Goal: Transaction & Acquisition: Purchase product/service

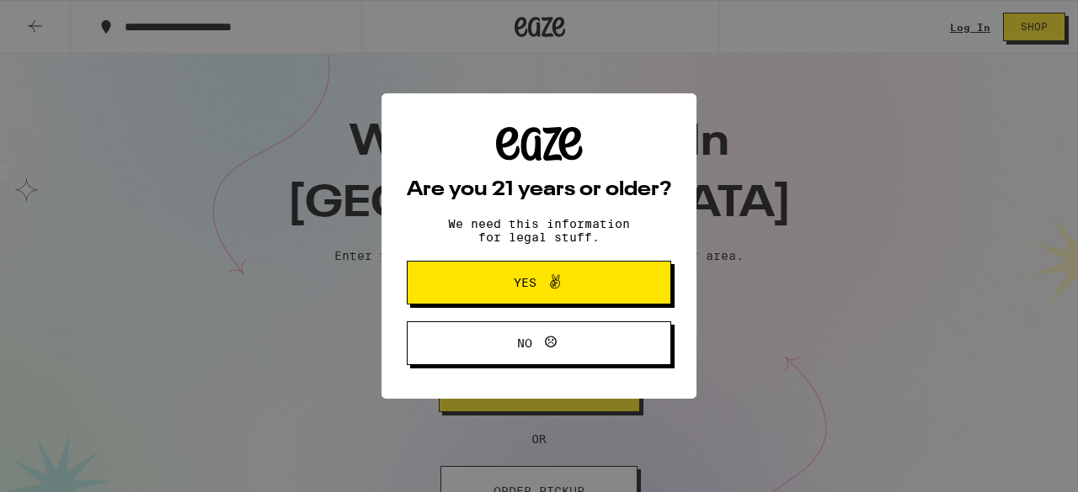
click at [503, 283] on span "Yes" at bounding box center [539, 283] width 128 height 22
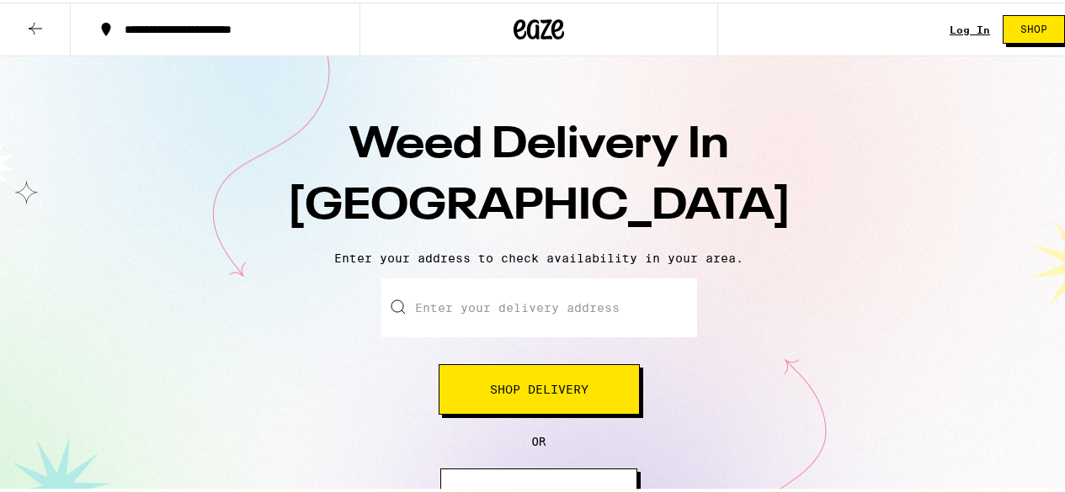
click at [444, 305] on input "Enter your delivery address" at bounding box center [539, 305] width 316 height 59
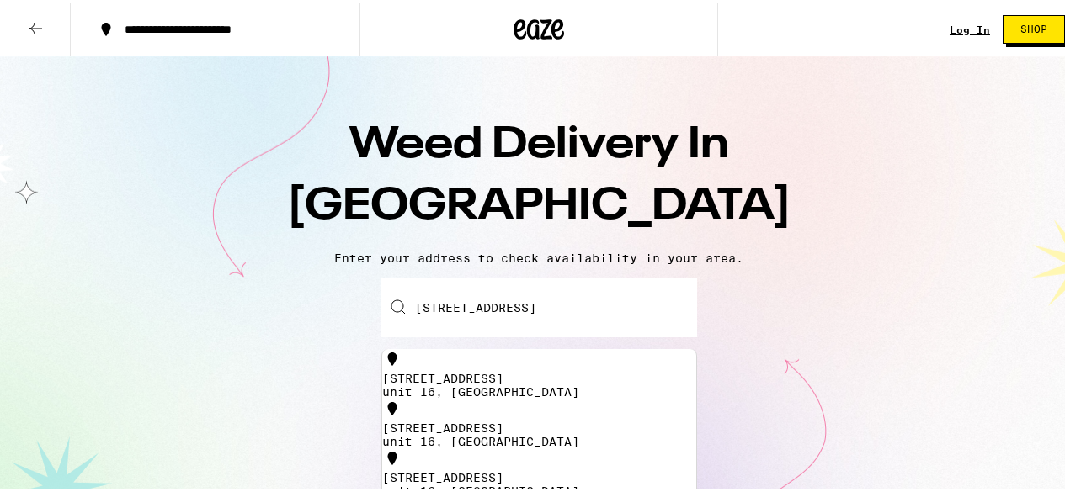
click at [487, 375] on div "[STREET_ADDRESS]" at bounding box center [539, 376] width 314 height 13
type input "[STREET_ADDRESS]"
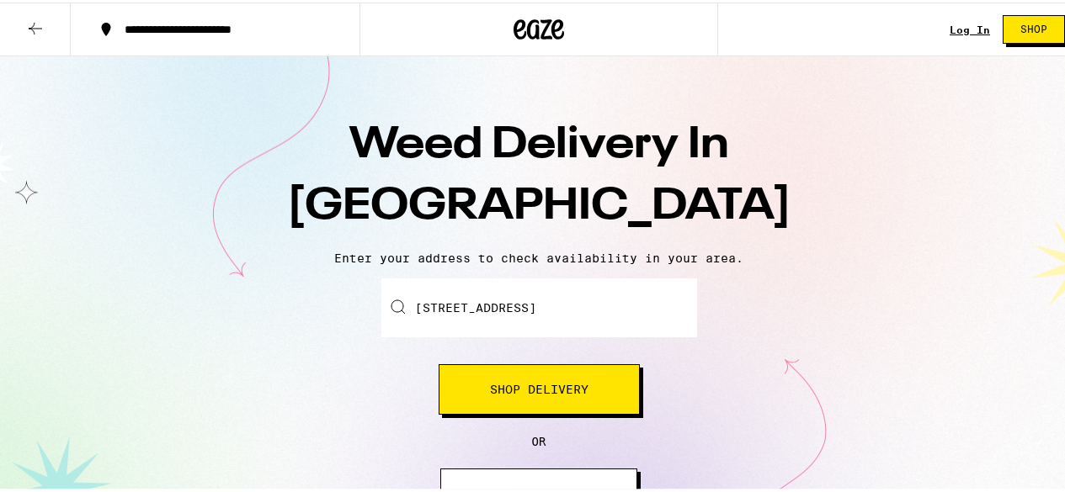
scroll to position [84, 0]
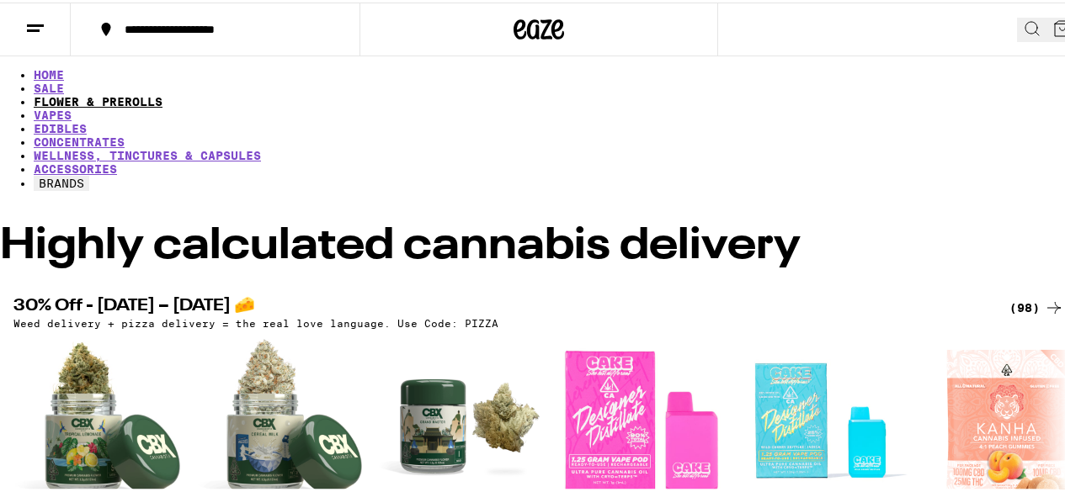
click at [162, 93] on link "FLOWER & PREROLLS" at bounding box center [98, 99] width 129 height 13
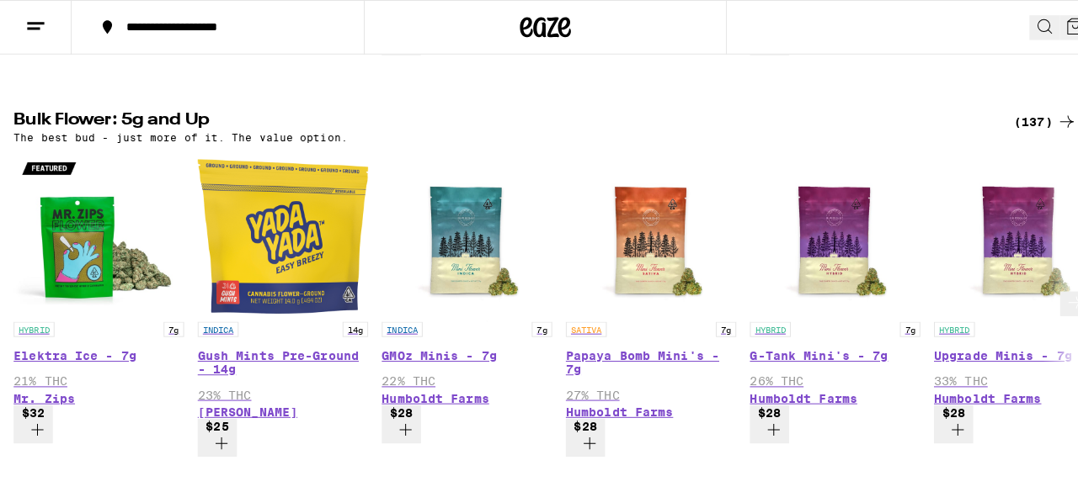
scroll to position [409, 0]
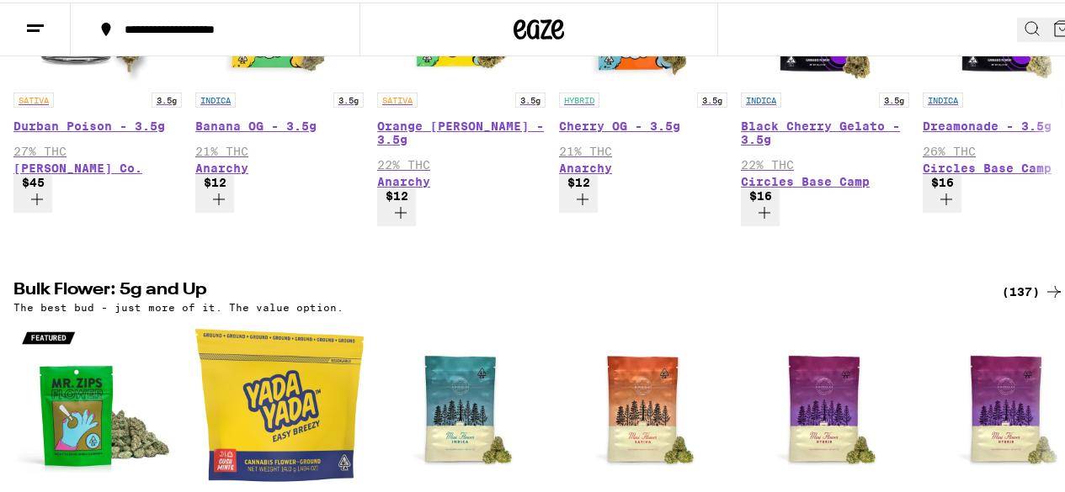
click at [45, 29] on icon at bounding box center [35, 26] width 20 height 20
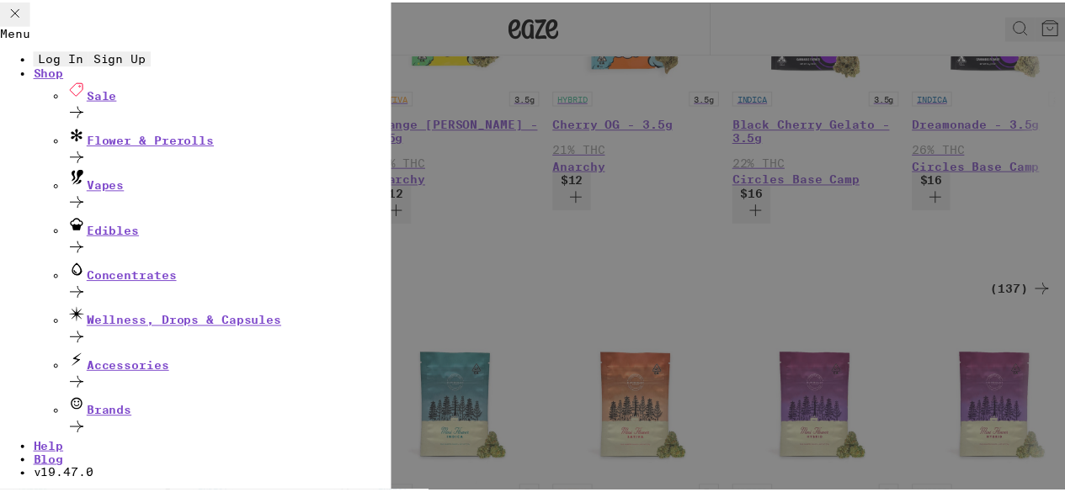
scroll to position [84, 0]
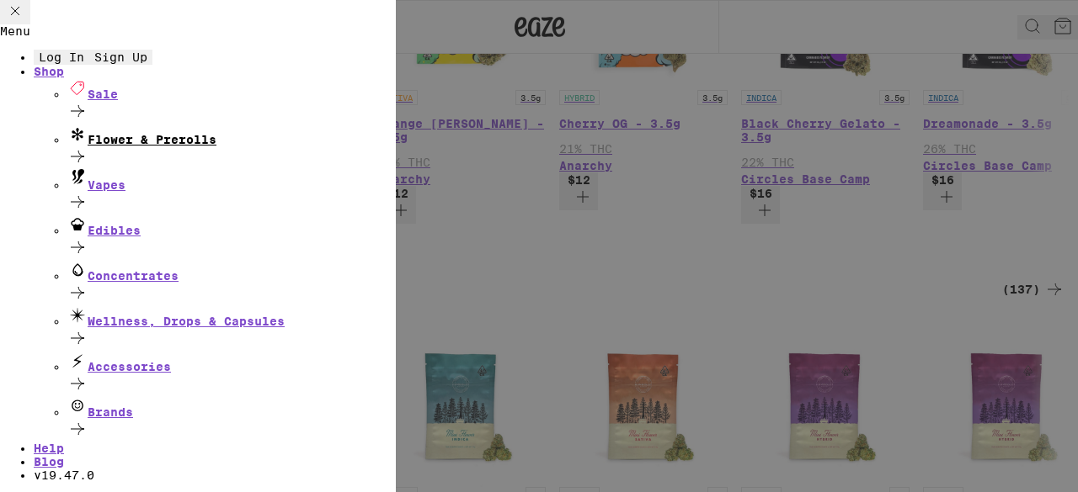
click at [257, 165] on div "Flower & Prerolls" at bounding box center [231, 146] width 328 height 45
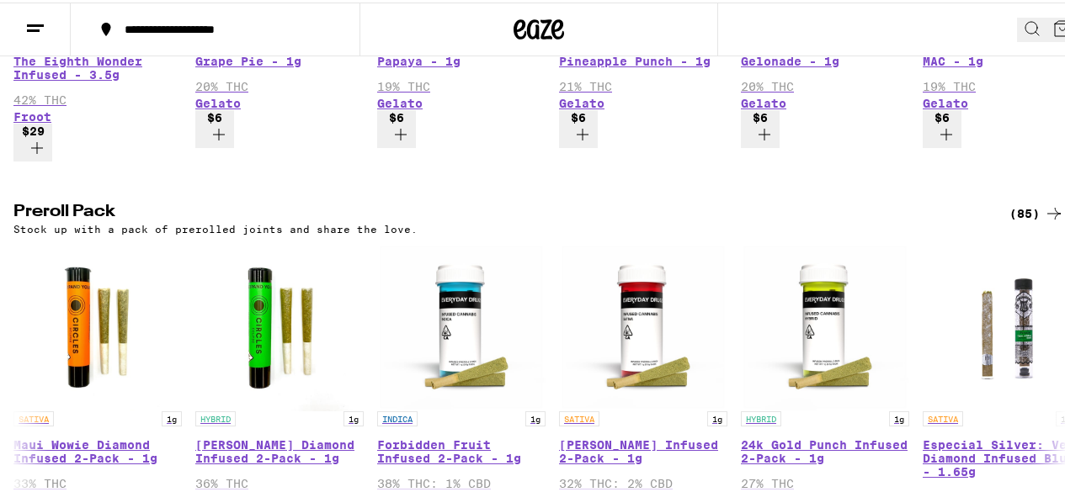
scroll to position [1263, 0]
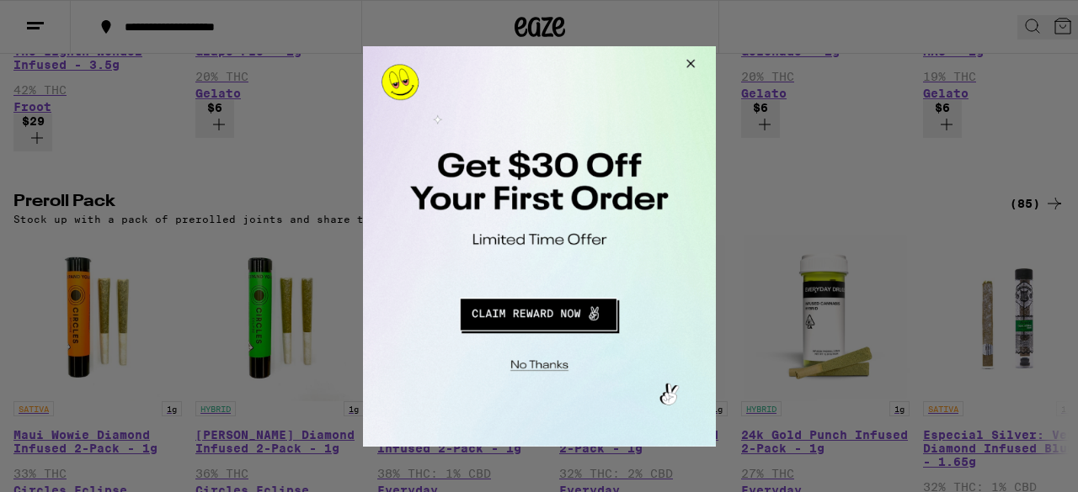
click at [688, 64] on button "Close Modal" at bounding box center [686, 65] width 45 height 40
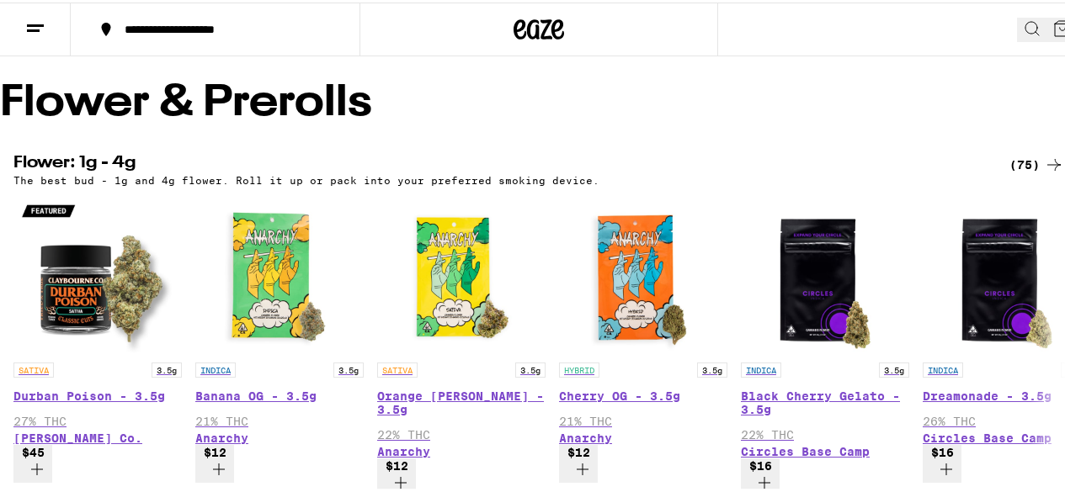
scroll to position [0, 0]
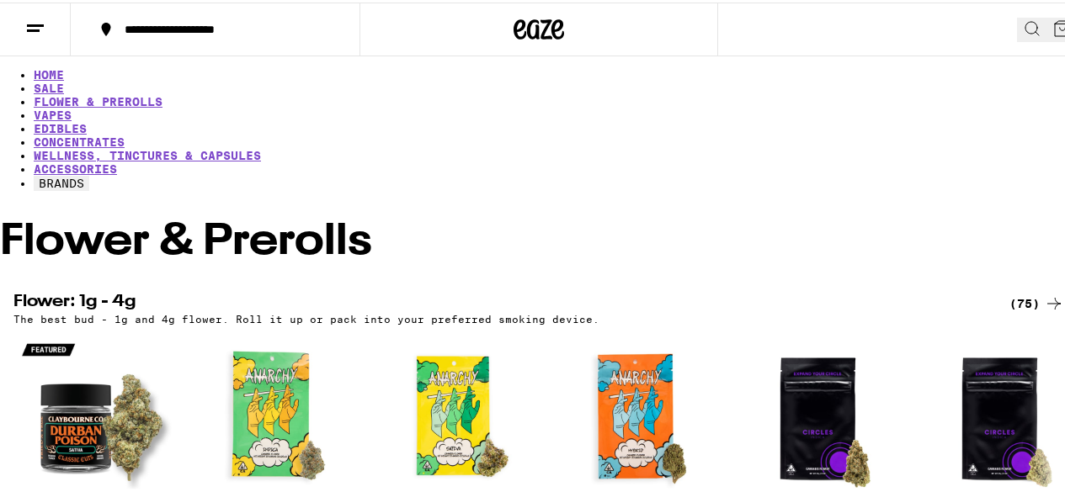
drag, startPoint x: 353, startPoint y: 396, endPoint x: 292, endPoint y: -63, distance: 462.8
